Goal: Task Accomplishment & Management: Manage account settings

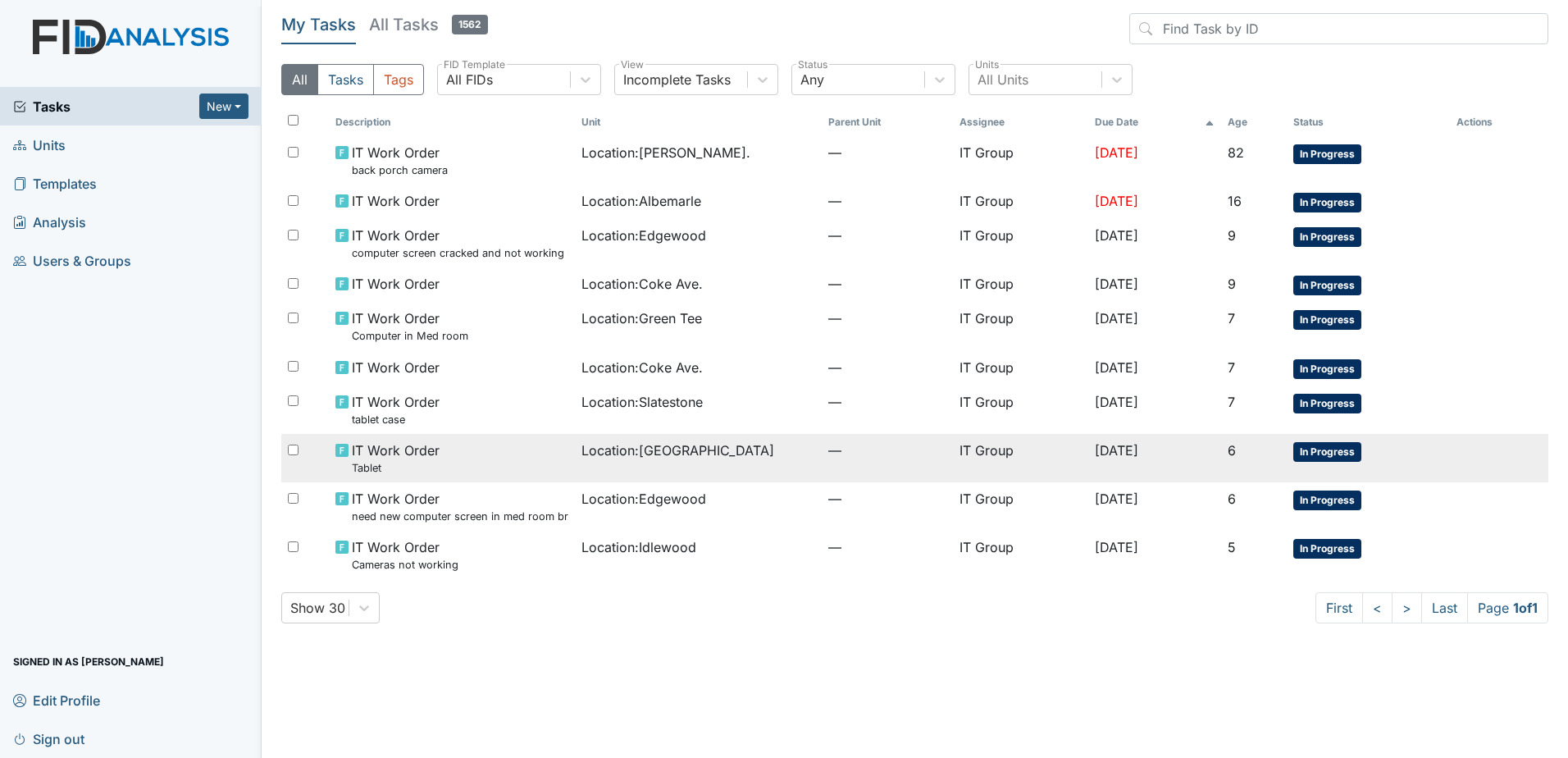
click at [595, 455] on span "Location : Cherry Lane" at bounding box center [677, 450] width 193 height 20
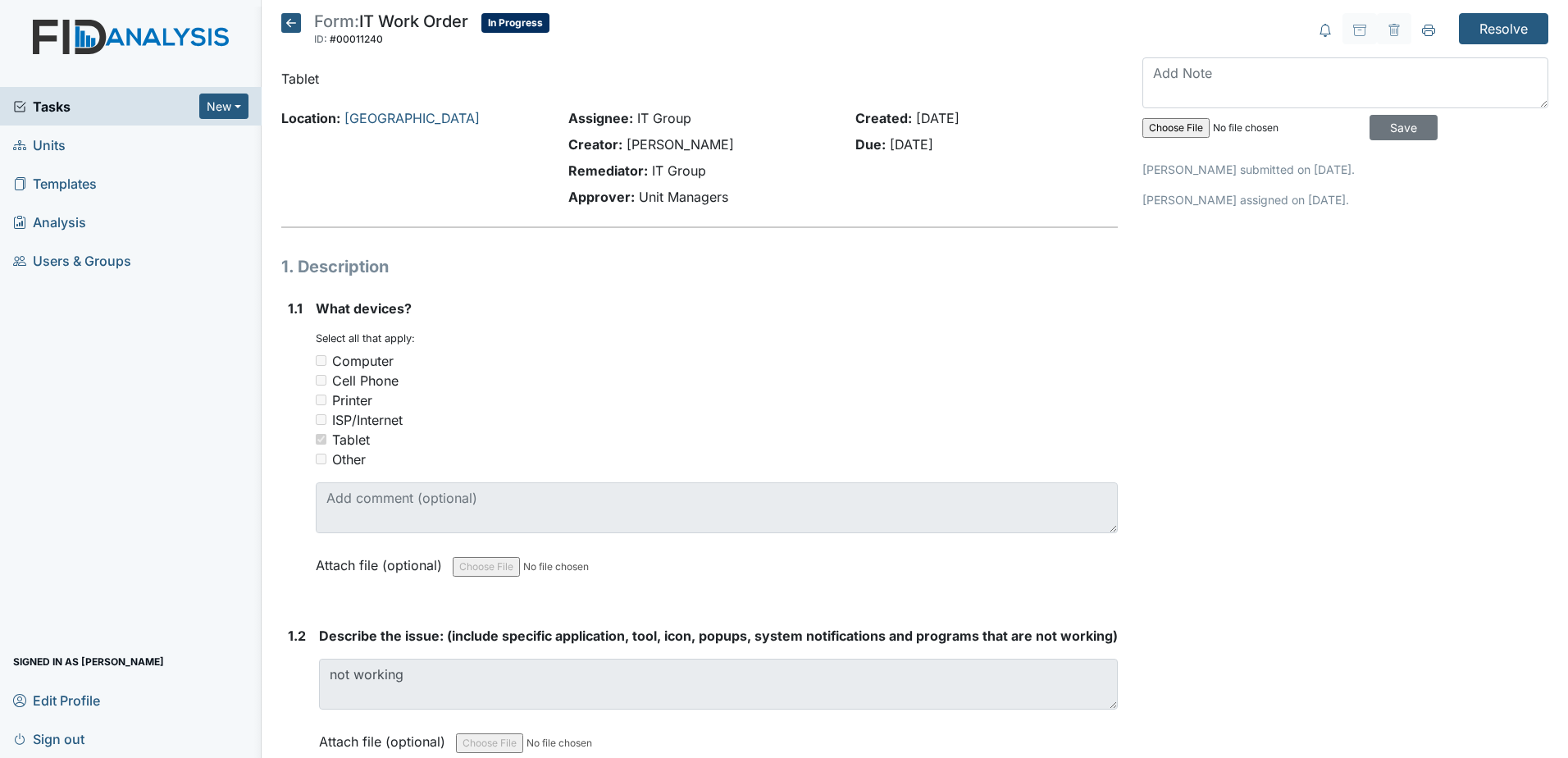
click at [291, 27] on icon at bounding box center [291, 23] width 20 height 20
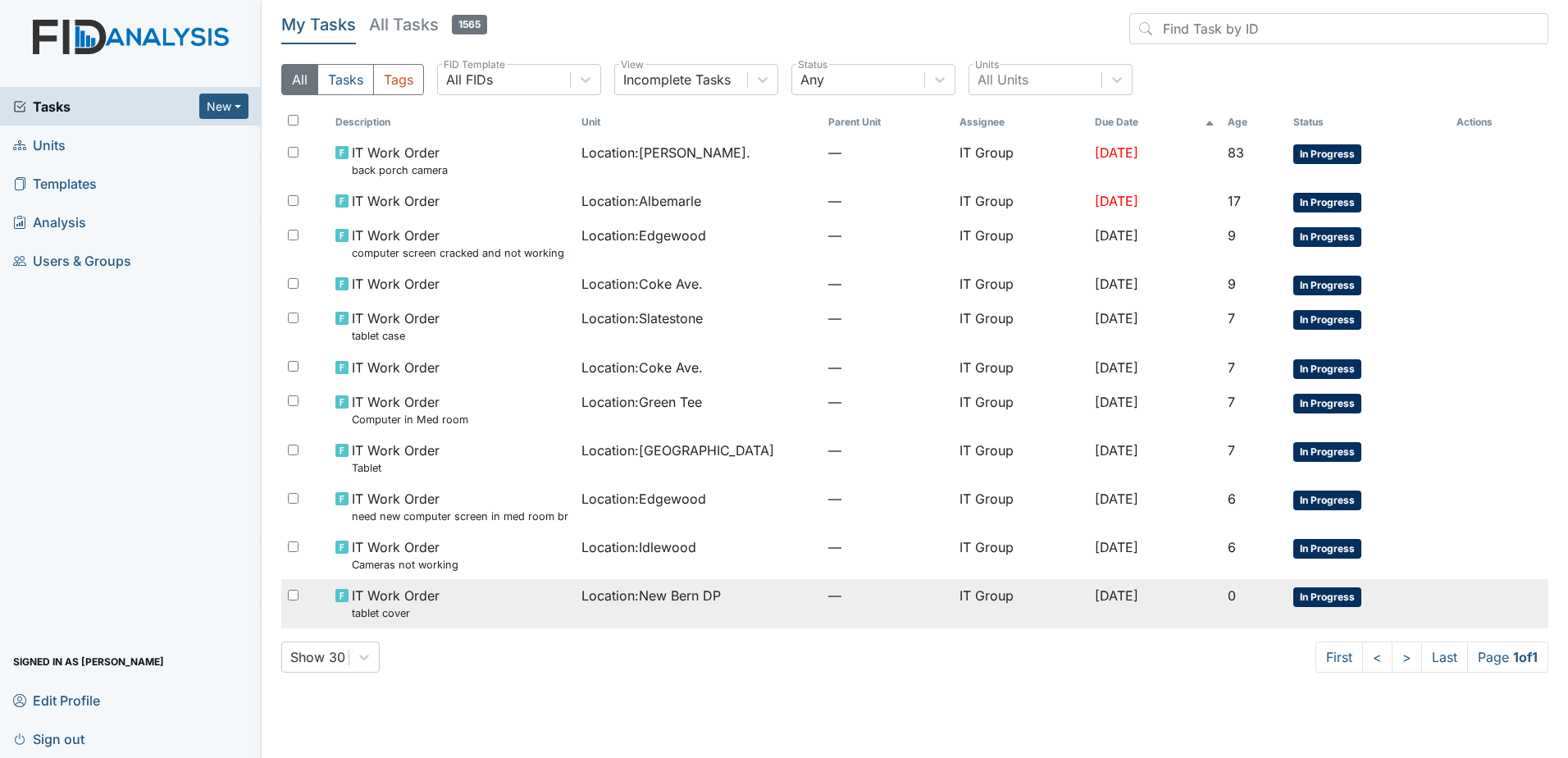
click at [687, 626] on td "Location : New Bern DP" at bounding box center [697, 603] width 247 height 48
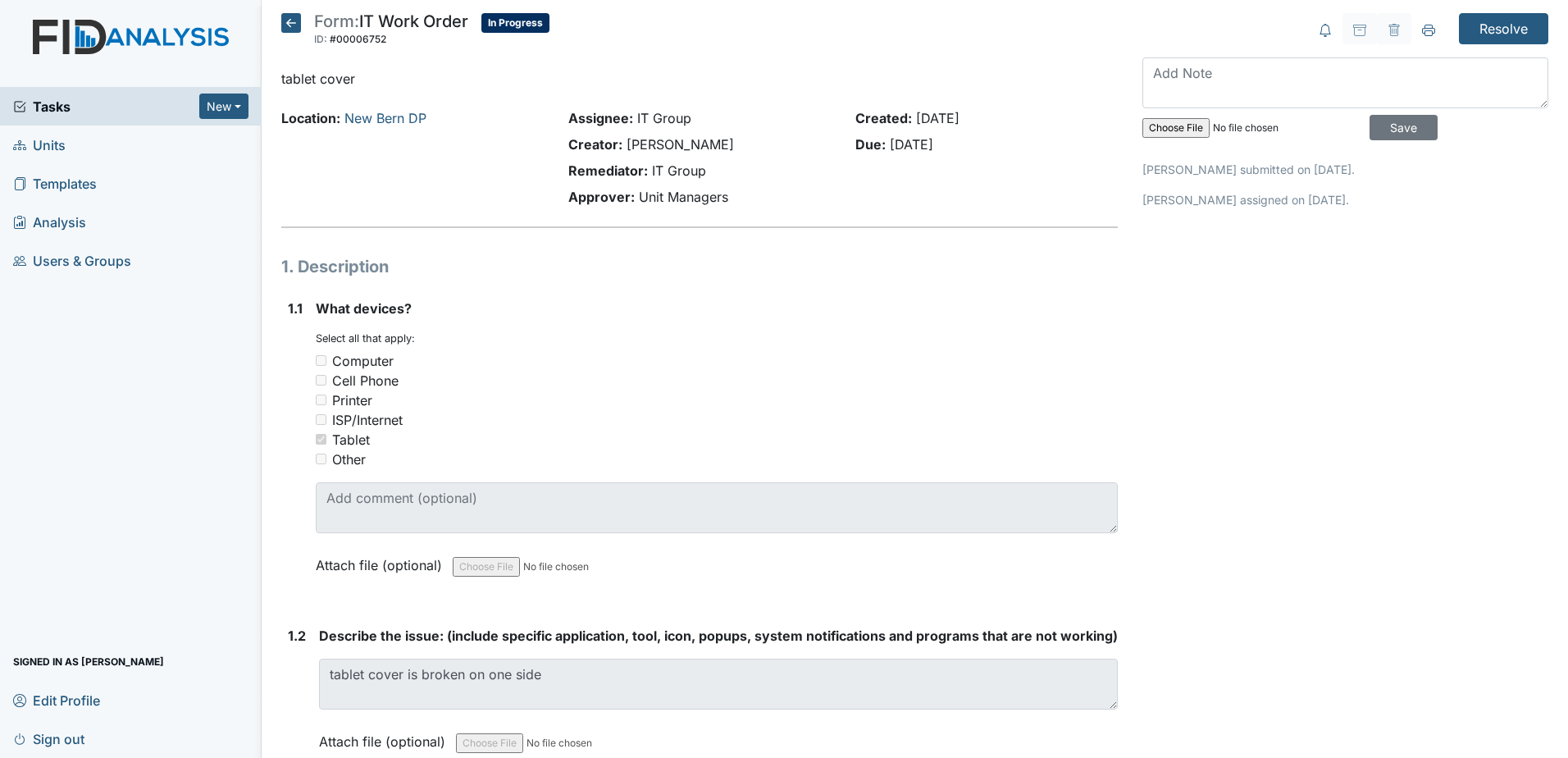
click at [289, 17] on icon at bounding box center [291, 23] width 20 height 20
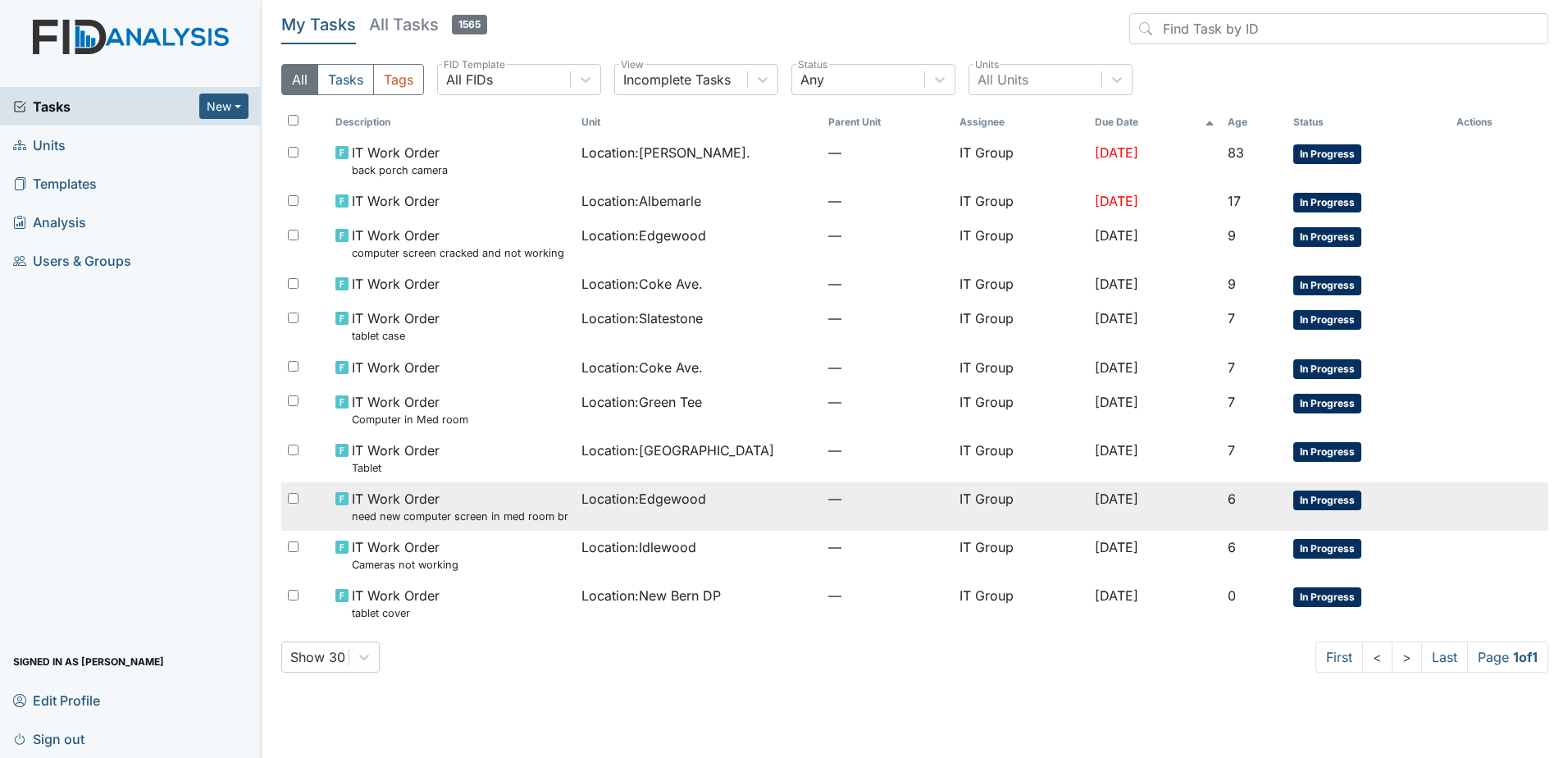
click at [639, 515] on td "Location : [GEOGRAPHIC_DATA]" at bounding box center [697, 506] width 247 height 48
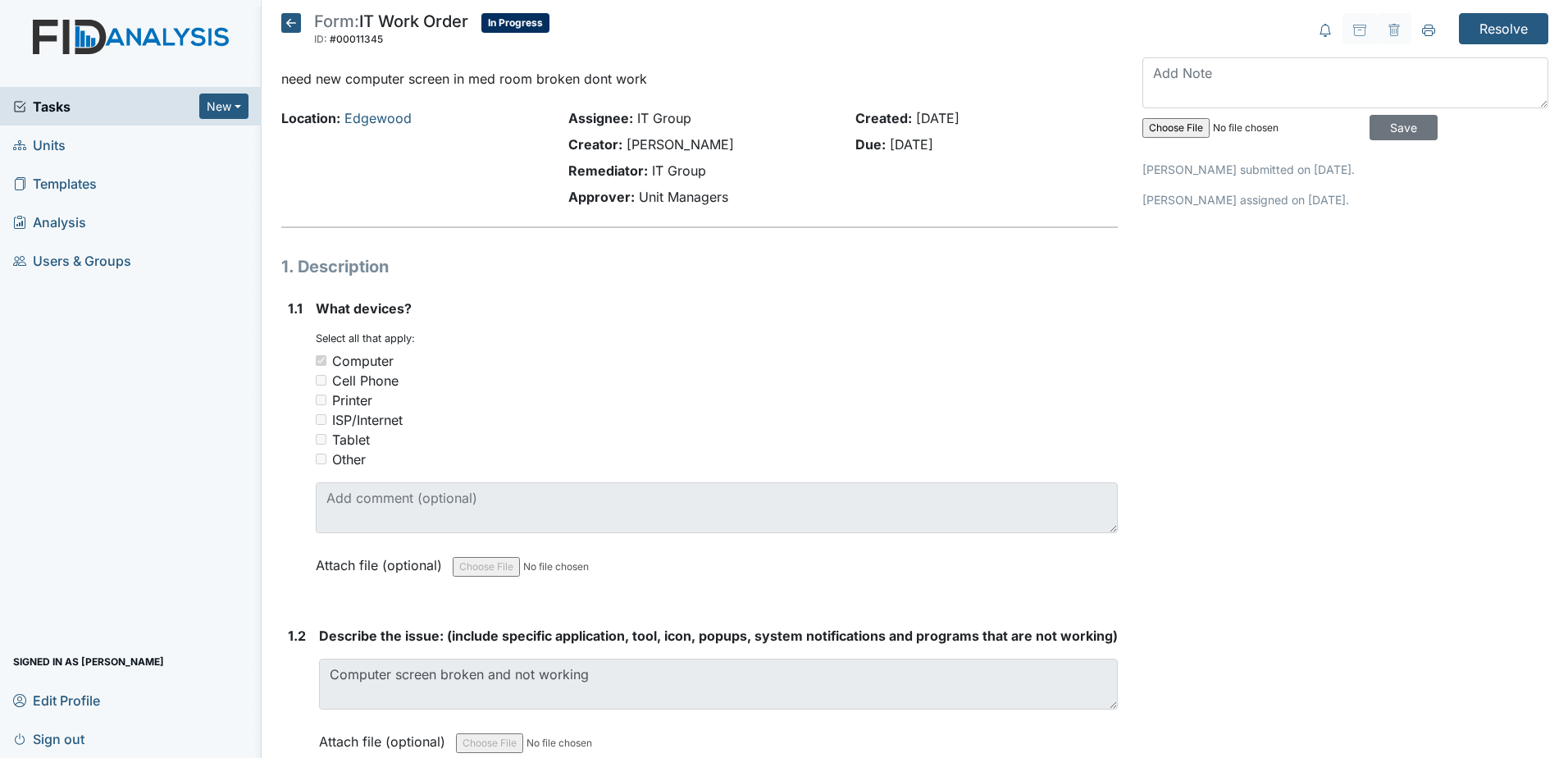
click at [295, 28] on icon at bounding box center [291, 23] width 20 height 20
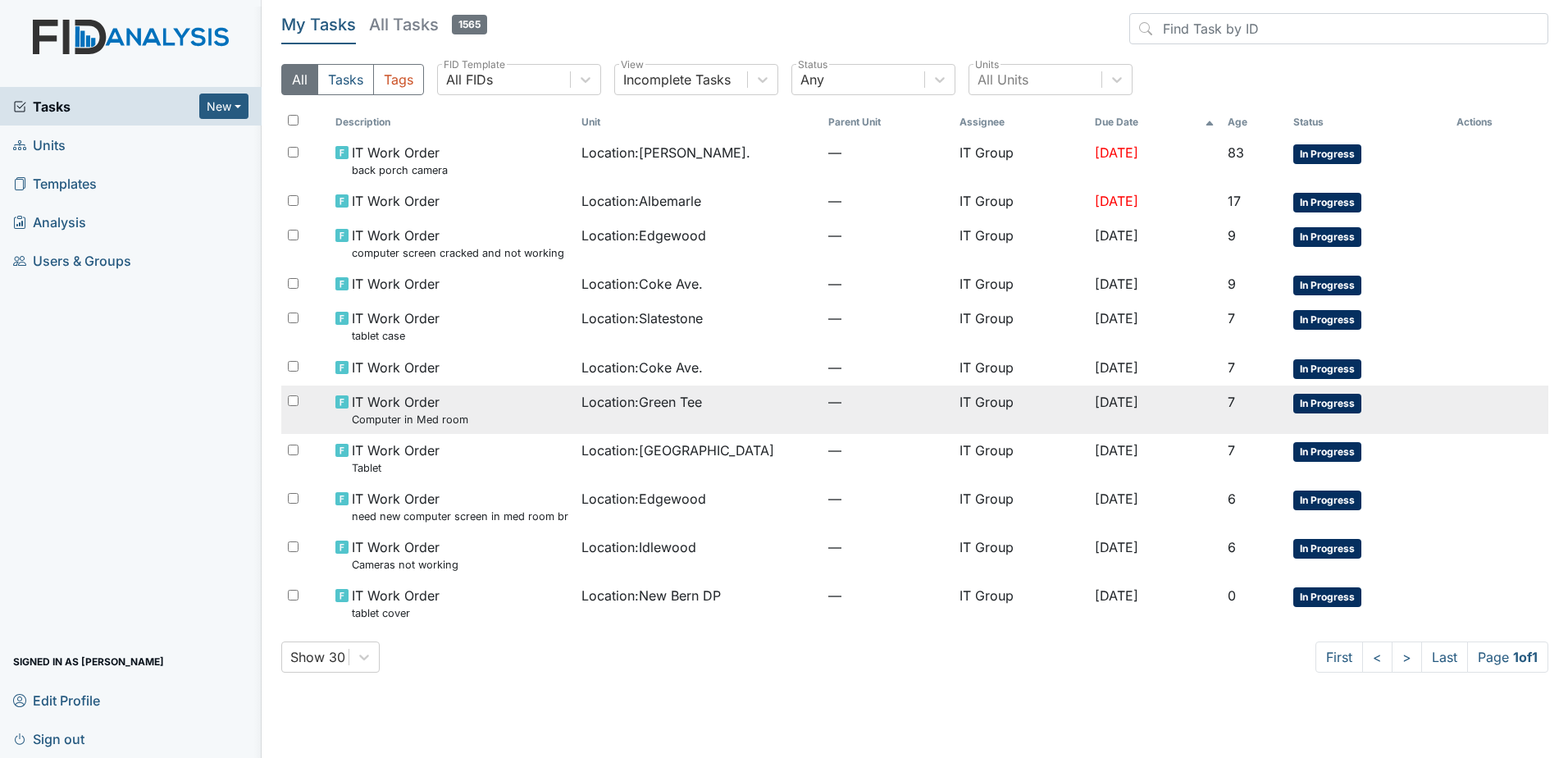
click at [659, 415] on td "Location : Green Tee" at bounding box center [697, 409] width 247 height 48
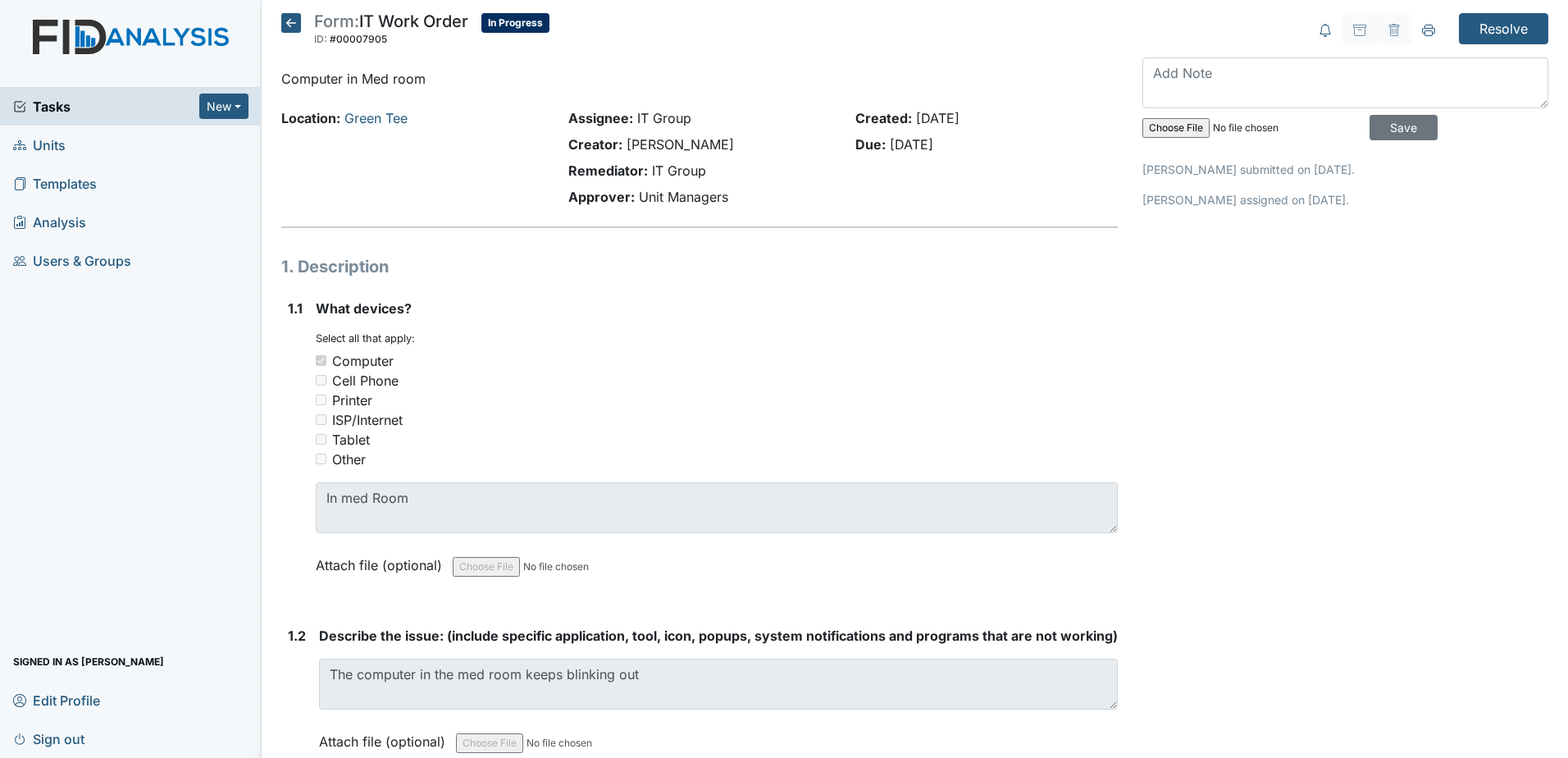
click at [288, 32] on icon at bounding box center [291, 23] width 20 height 20
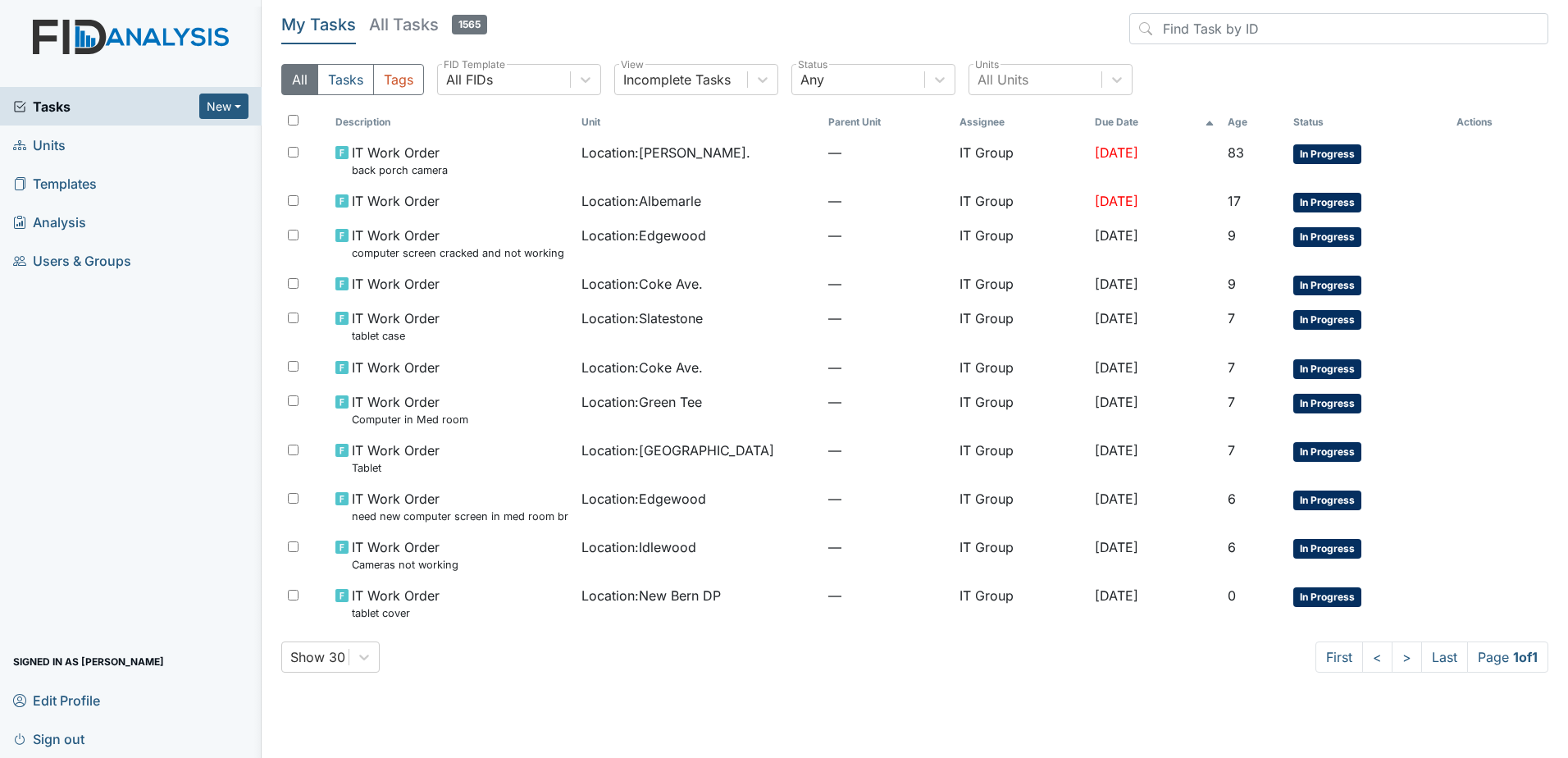
drag, startPoint x: 268, startPoint y: 0, endPoint x: 171, endPoint y: 438, distance: 448.6
click at [171, 438] on div "Tasks New Form Inspection Document Bundle Units Templates Analysis Users & Grou…" at bounding box center [130, 423] width 261 height 671
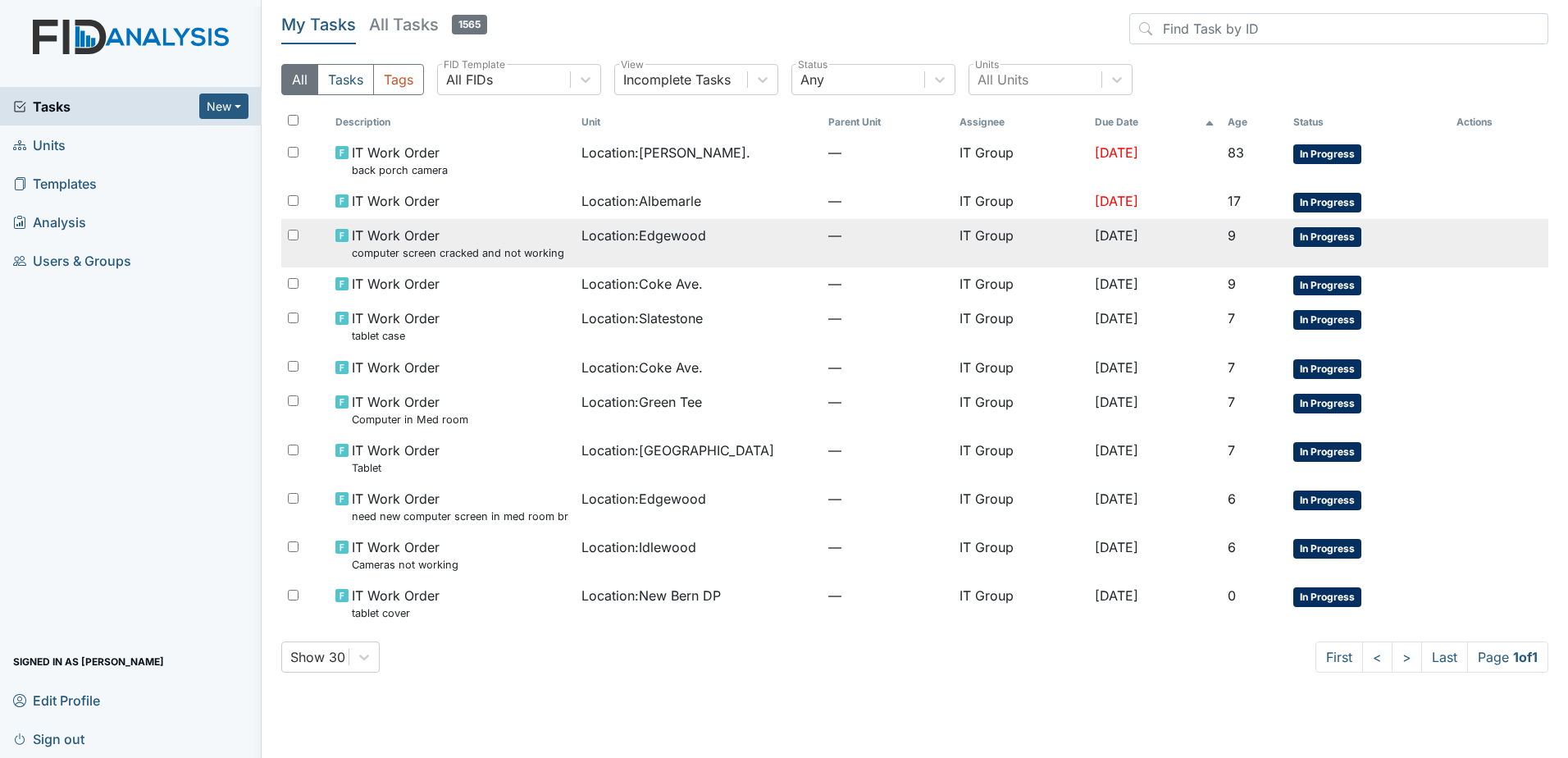
click at [466, 227] on span "IT Work Order computer screen cracked and not working need new one" at bounding box center [461, 243] width 217 height 35
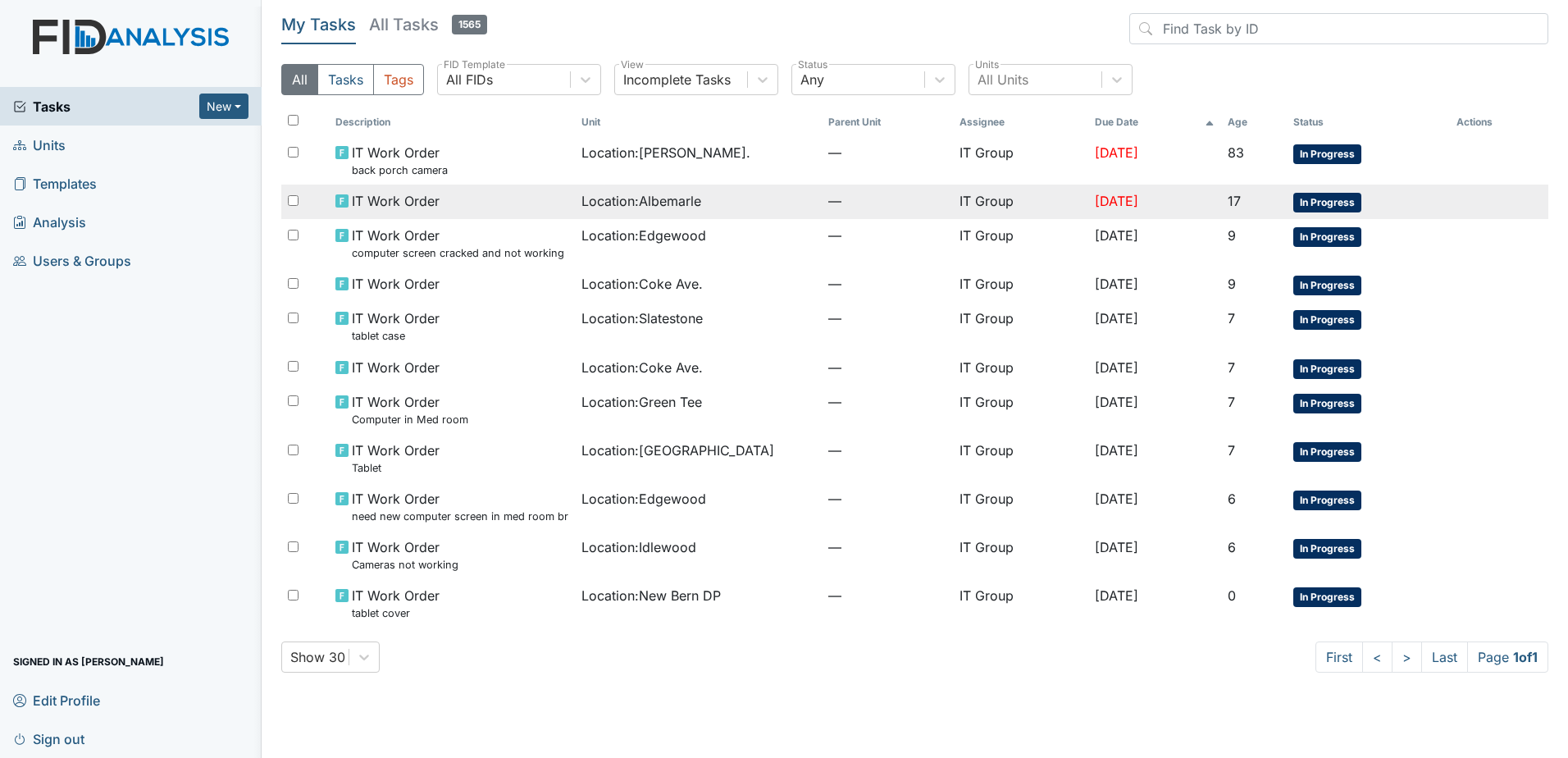
click at [556, 201] on td "IT Work Order" at bounding box center [452, 201] width 247 height 34
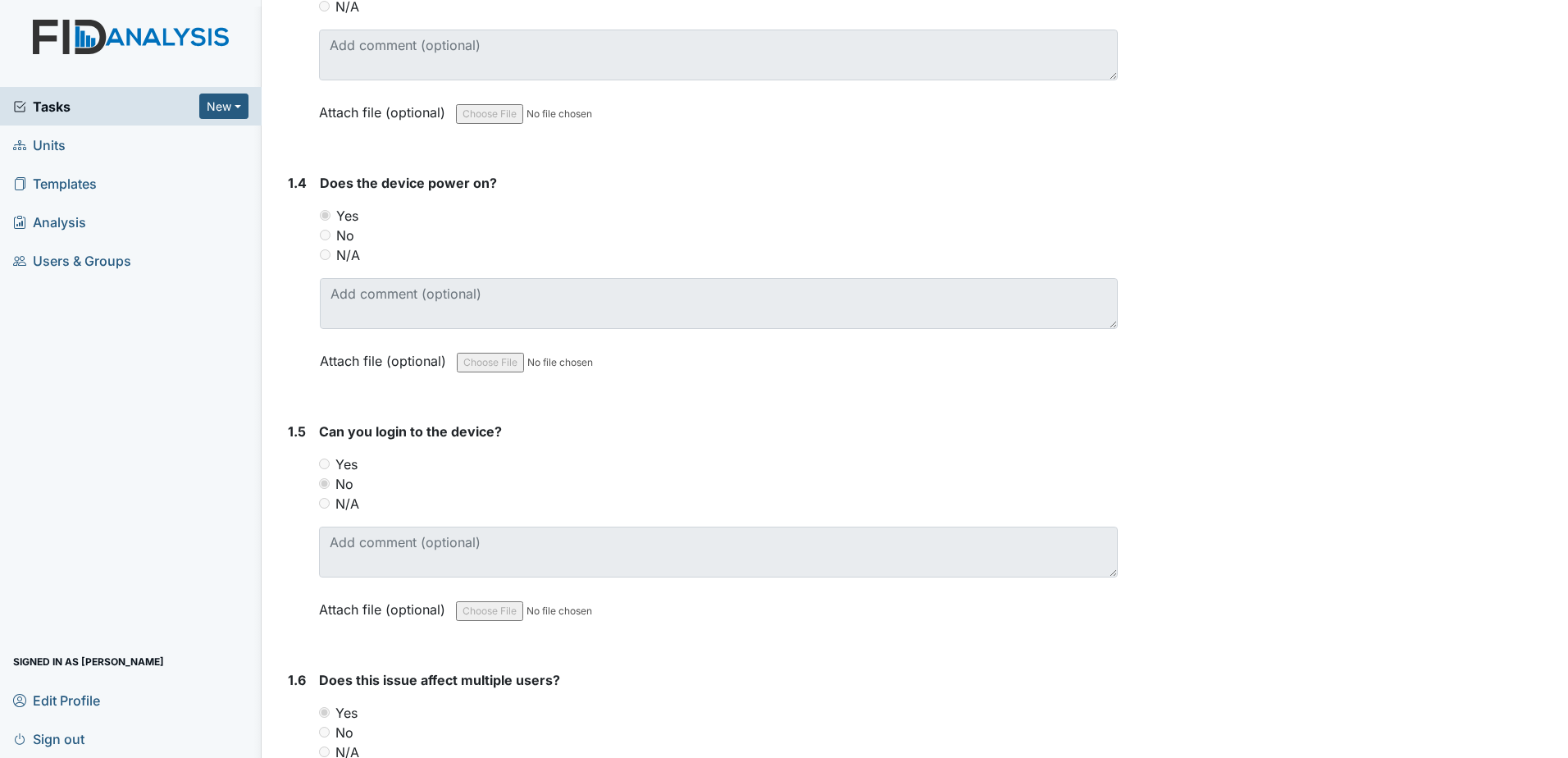
scroll to position [820, 0]
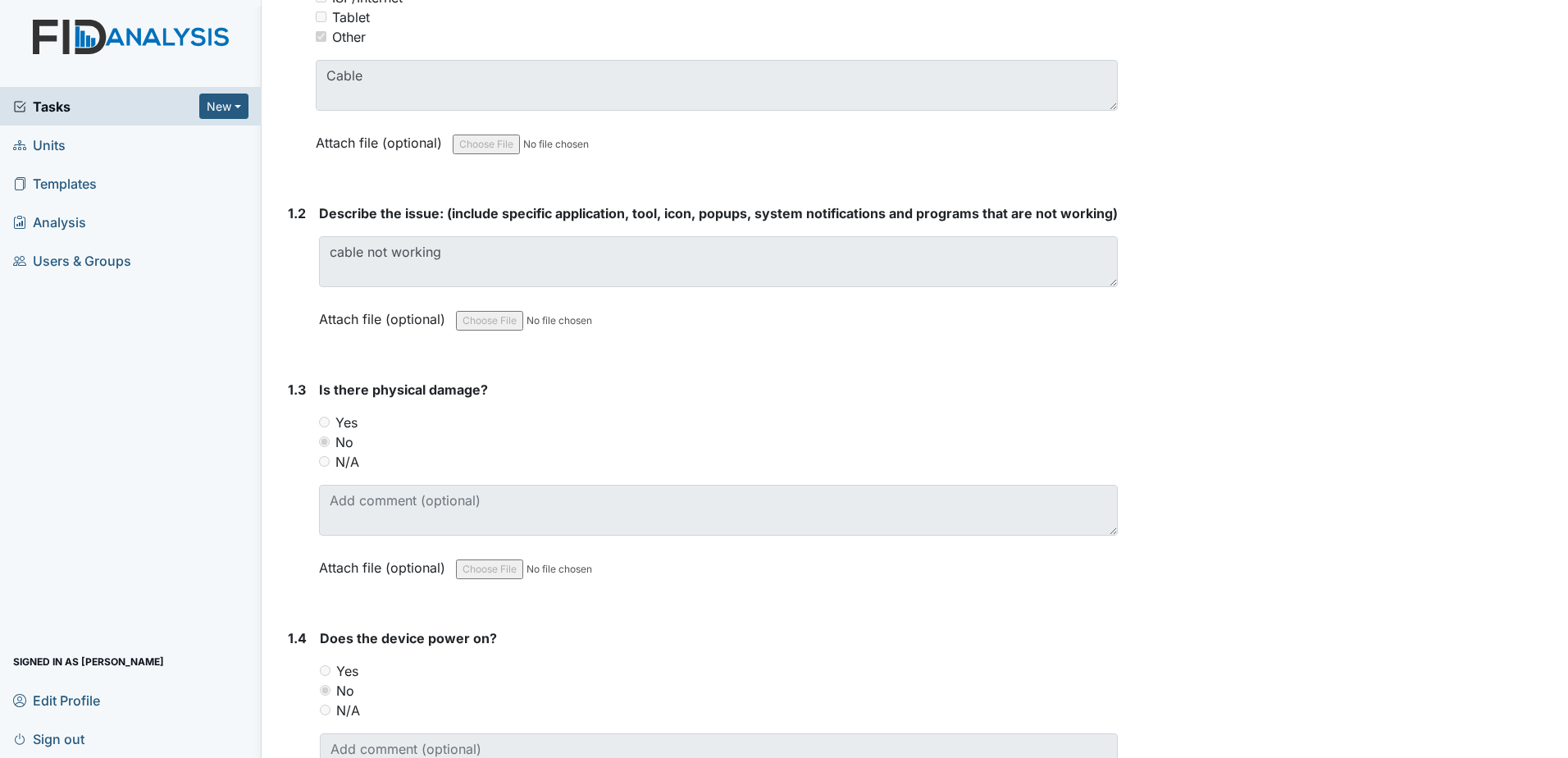
scroll to position [410, 0]
